Goal: Task Accomplishment & Management: Use online tool/utility

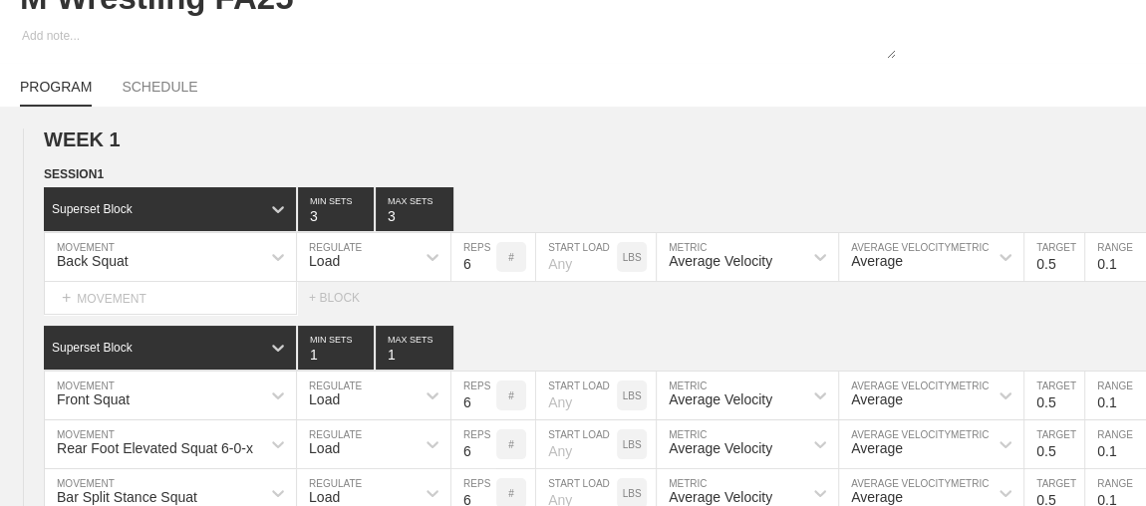
scroll to position [23, 0]
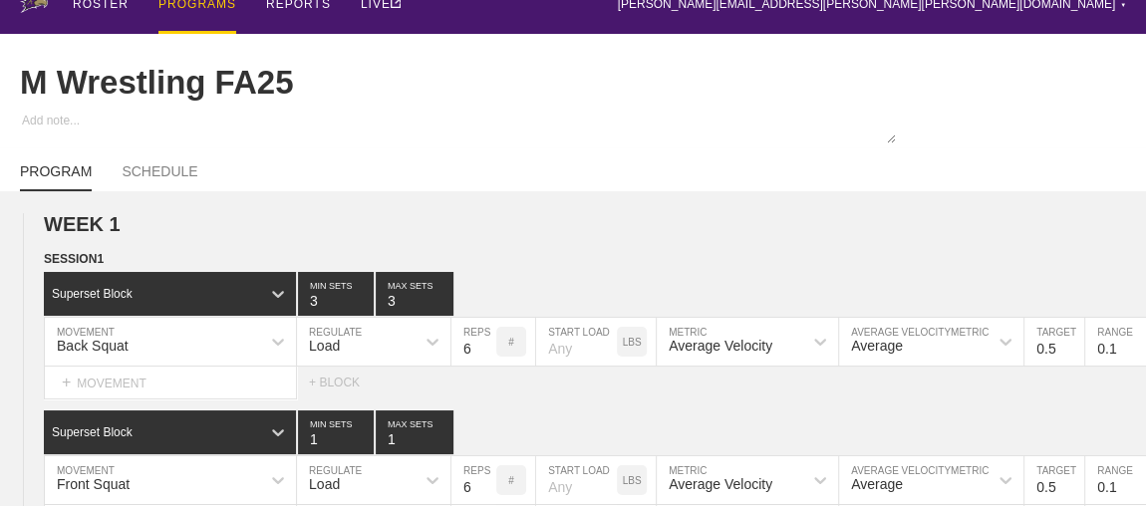
click at [207, 7] on div "PROGRAMS" at bounding box center [197, 5] width 78 height 57
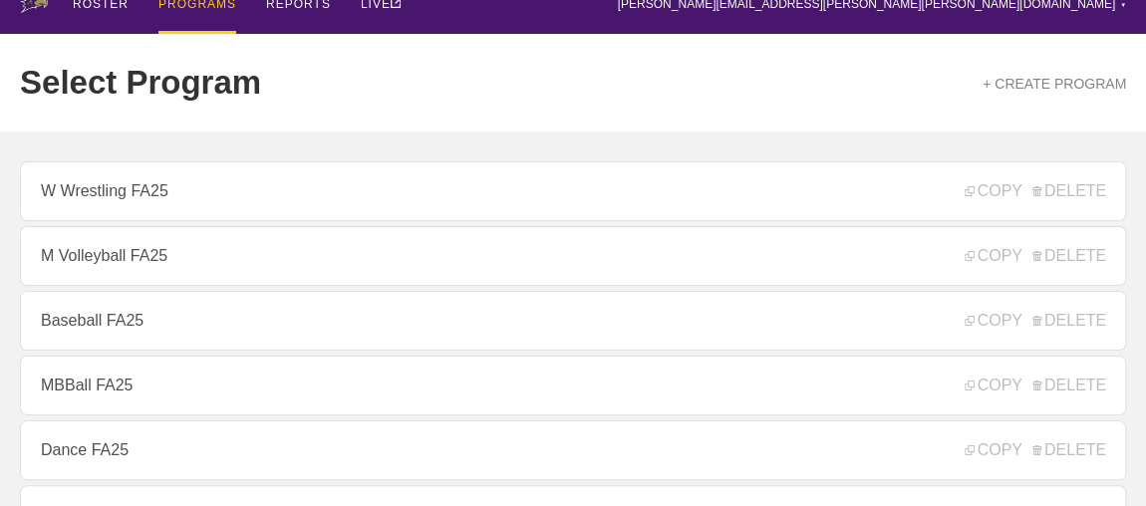
scroll to position [295, 0]
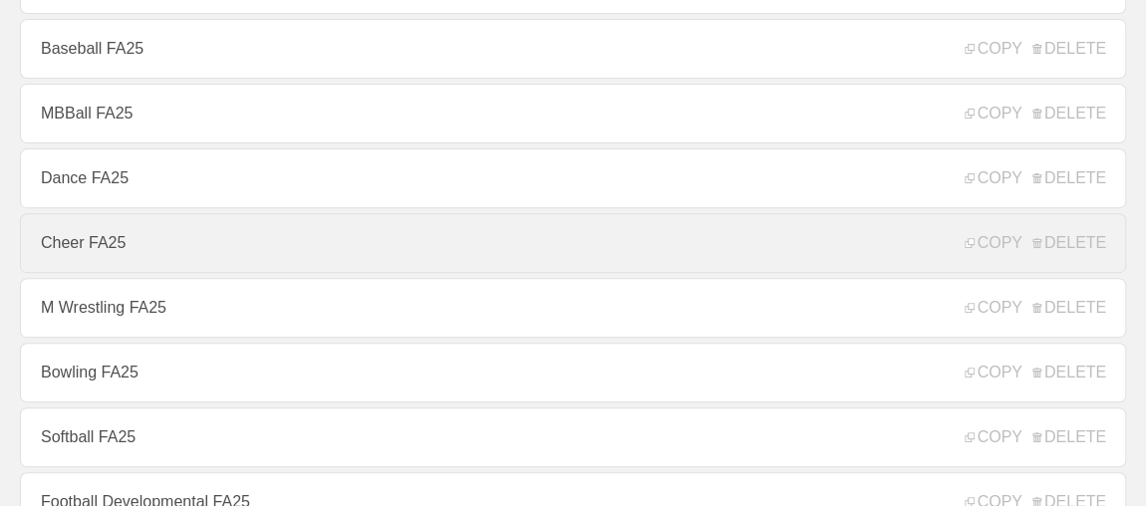
click at [74, 262] on link "Cheer FA25" at bounding box center [573, 243] width 1106 height 60
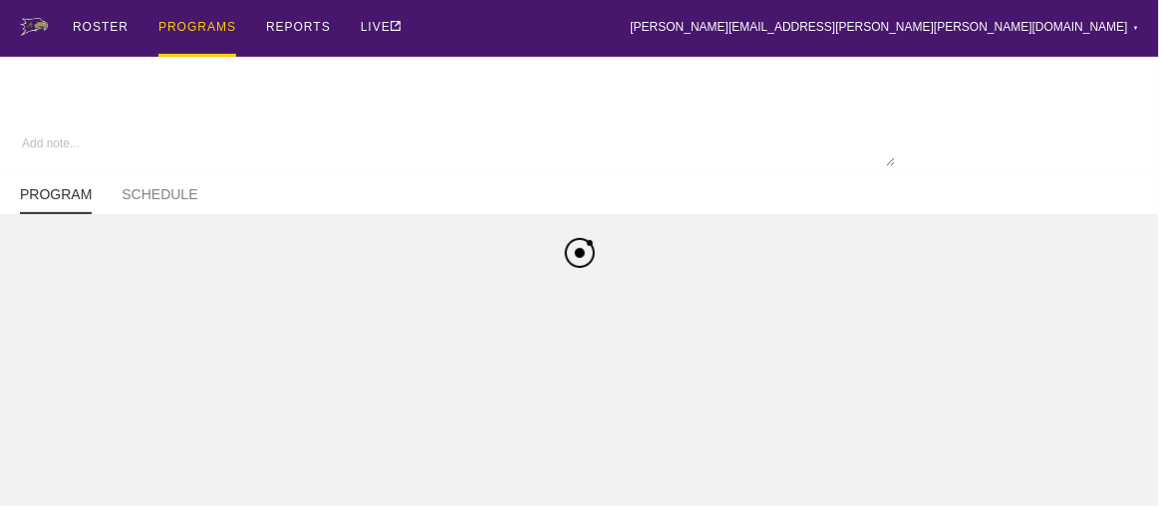
type textarea "x"
type input "Cheer FA25"
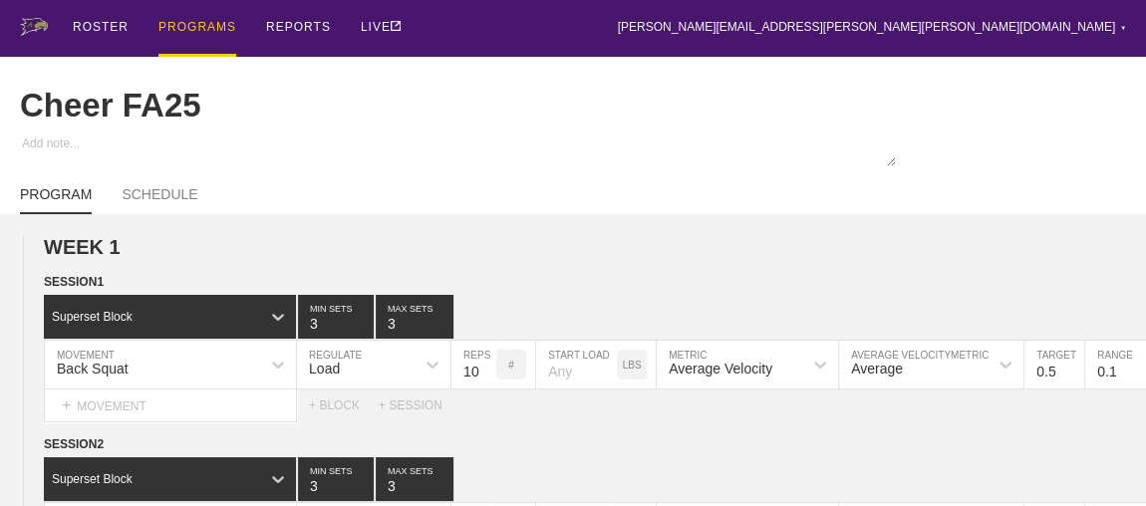
click at [175, 22] on div "PROGRAMS" at bounding box center [197, 28] width 78 height 57
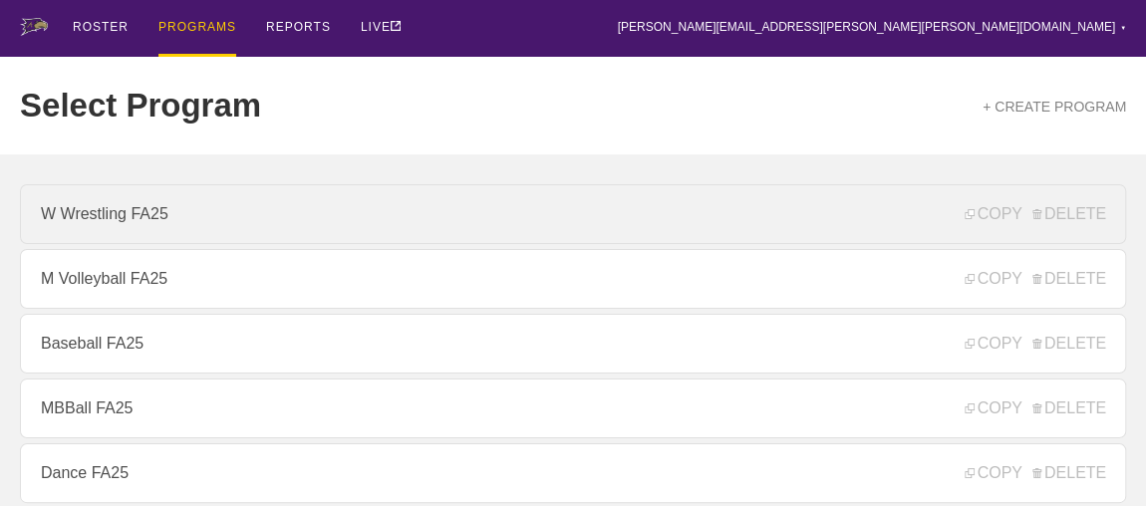
click at [157, 223] on link "W Wrestling FA25" at bounding box center [573, 214] width 1106 height 60
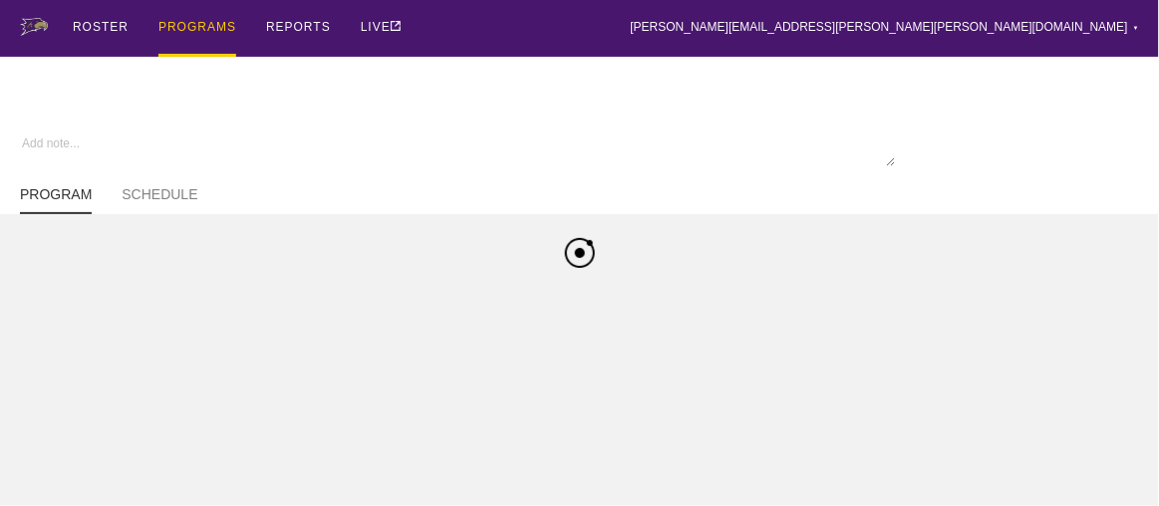
type textarea "x"
type input "W Wrestling FA25"
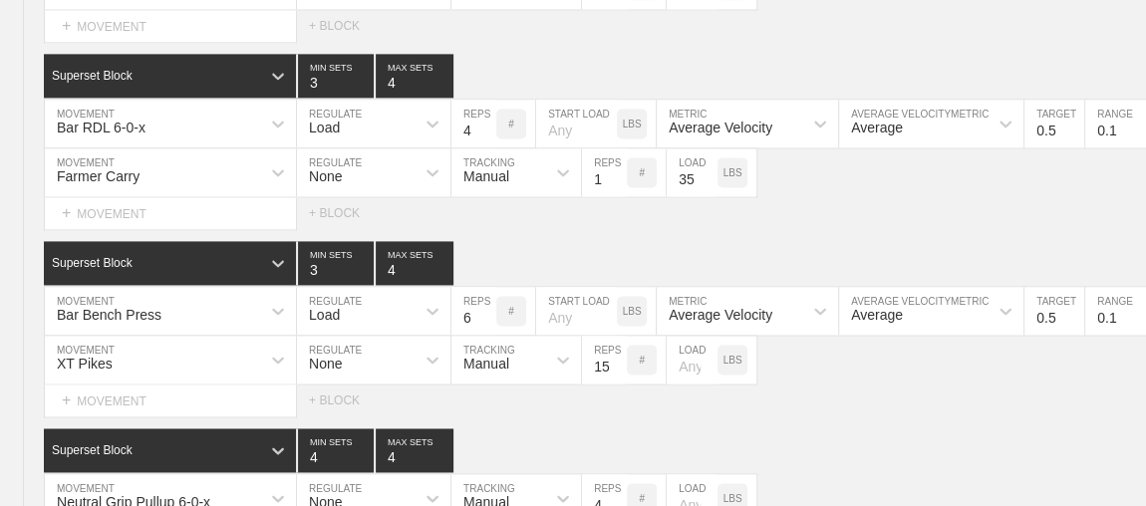
scroll to position [5228, 0]
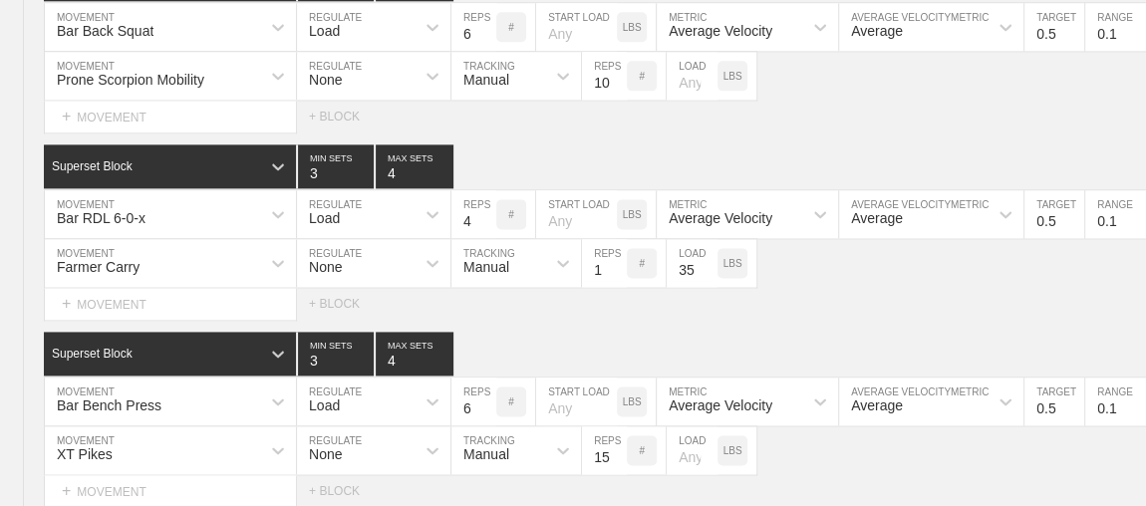
click at [311, 210] on div "Load" at bounding box center [324, 218] width 31 height 16
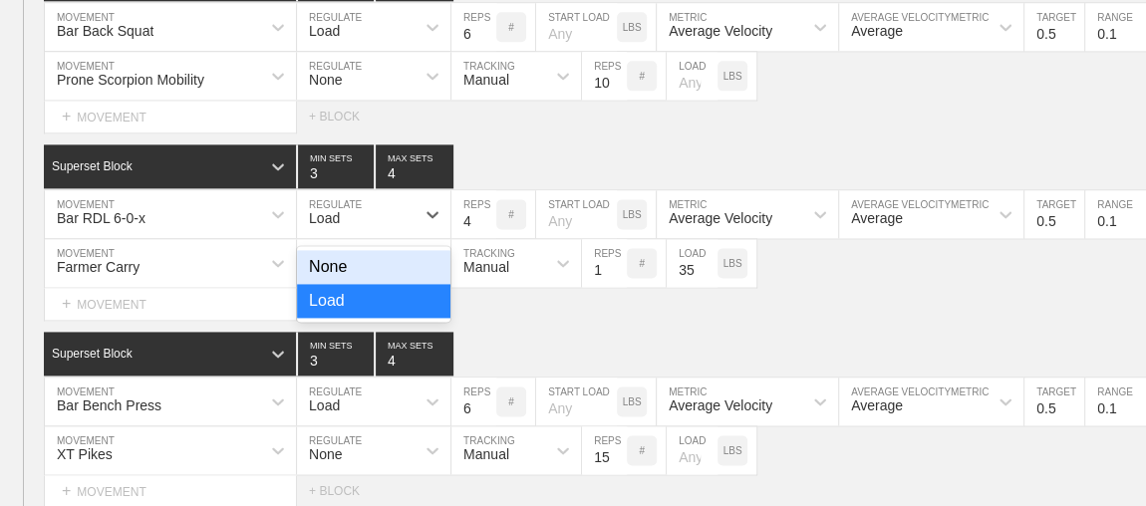
click at [499, 296] on div "Select... MOVEMENT + MOVEMENT + BLOCK" at bounding box center [573, 304] width 1146 height 32
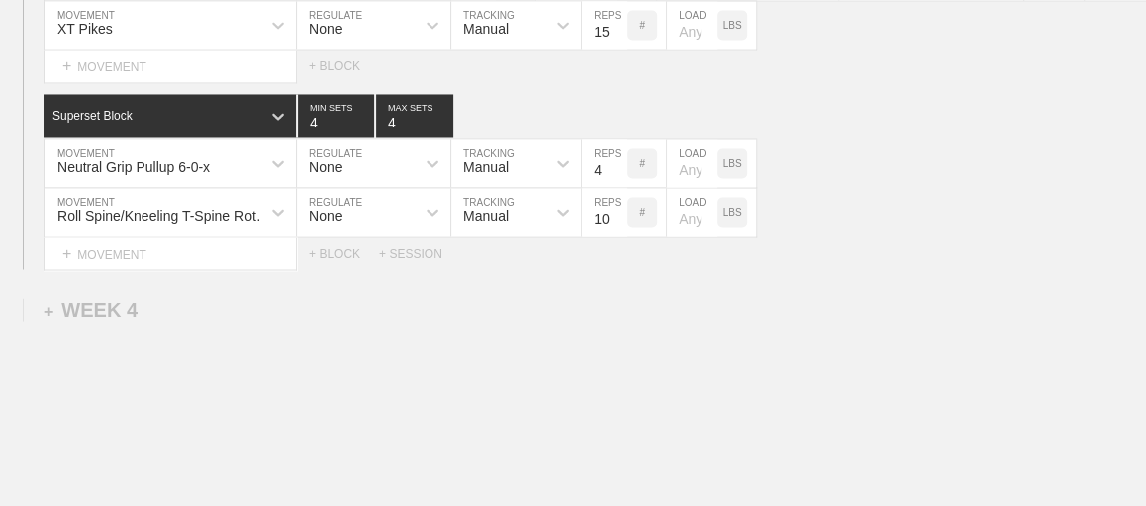
scroll to position [5681, 0]
